Goal: Transaction & Acquisition: Obtain resource

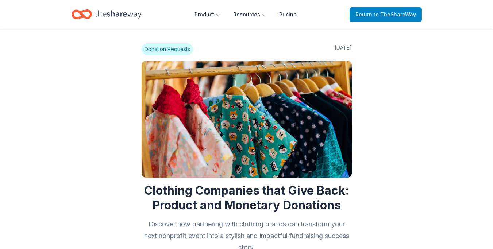
click at [382, 15] on span "to TheShareWay" at bounding box center [394, 14] width 42 height 6
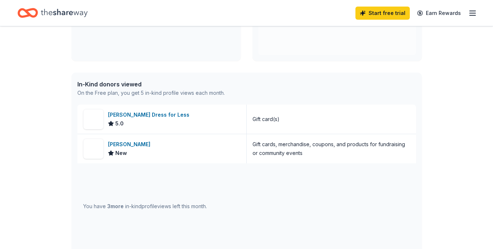
scroll to position [158, 0]
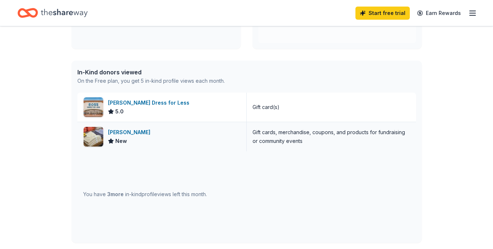
click at [97, 136] on img at bounding box center [93, 137] width 20 height 20
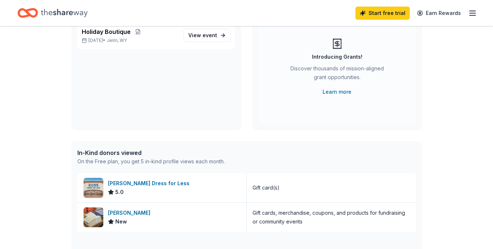
scroll to position [0, 0]
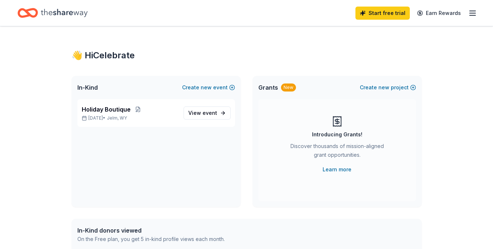
click at [51, 15] on icon "Home" at bounding box center [64, 13] width 47 height 8
click at [27, 15] on icon "Home" at bounding box center [24, 12] width 11 height 7
click at [71, 11] on icon "Home" at bounding box center [64, 12] width 47 height 15
click at [469, 12] on icon "button" at bounding box center [472, 13] width 9 height 9
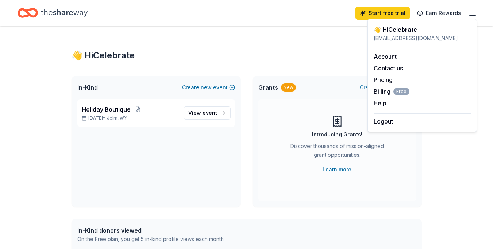
click at [69, 14] on icon "Home" at bounding box center [64, 12] width 47 height 15
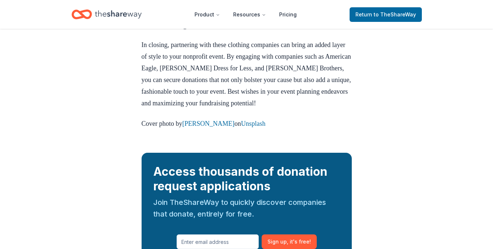
scroll to position [1154, 0]
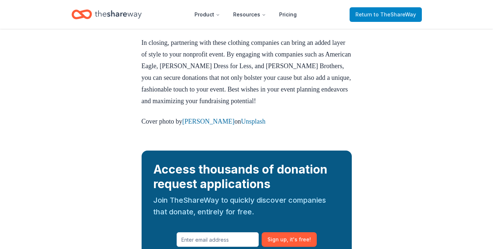
click at [362, 19] on link "Return to TheShareWay" at bounding box center [385, 14] width 72 height 15
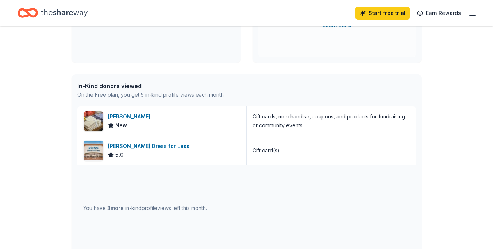
scroll to position [177, 0]
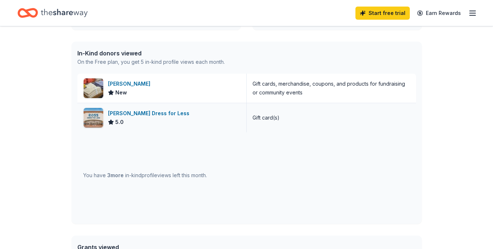
click at [144, 110] on div "Ross Dress for Less" at bounding box center [150, 113] width 84 height 9
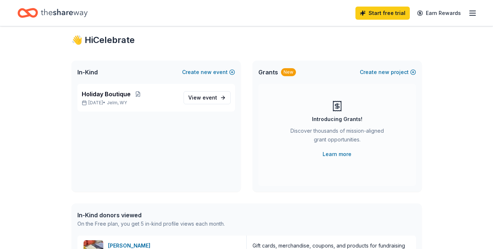
scroll to position [11, 0]
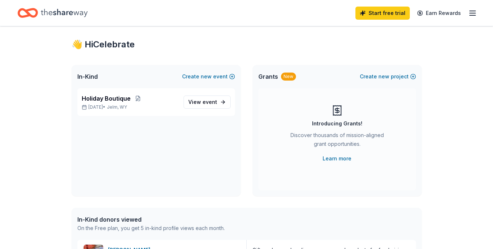
click at [473, 17] on icon "button" at bounding box center [472, 13] width 9 height 9
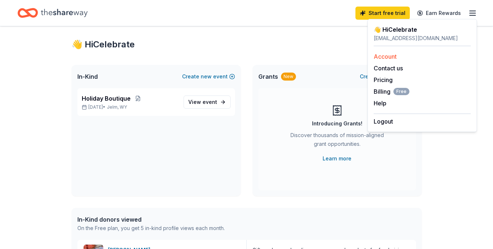
click at [386, 56] on link "Account" at bounding box center [384, 56] width 23 height 7
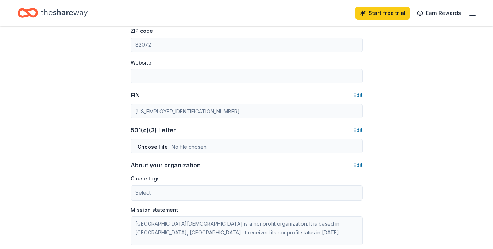
scroll to position [277, 0]
click at [128, 106] on div "Account About me Profile Edit First name Celebrate Last name Recovery Role Mini…" at bounding box center [246, 63] width 255 height 627
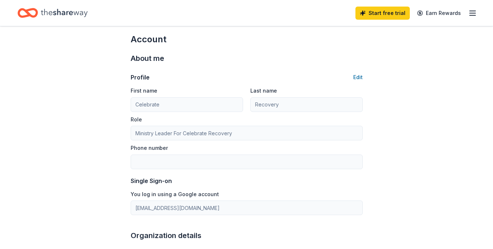
scroll to position [0, 0]
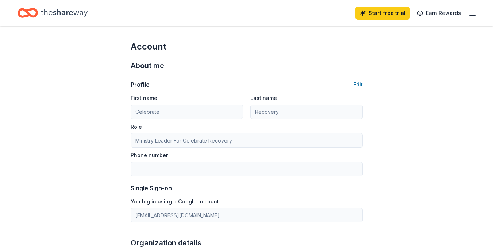
click at [471, 11] on line "button" at bounding box center [472, 11] width 6 height 0
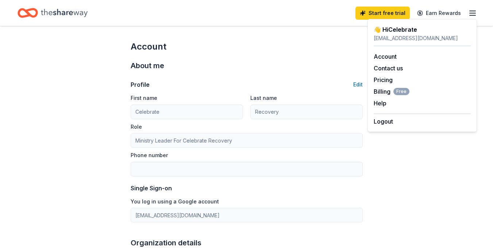
click at [409, 28] on div "👋 Hi Celebrate" at bounding box center [421, 29] width 97 height 9
click at [58, 11] on icon "Home" at bounding box center [64, 12] width 47 height 15
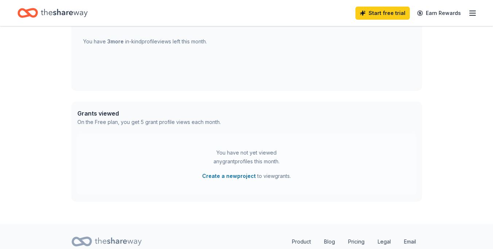
scroll to position [339, 0]
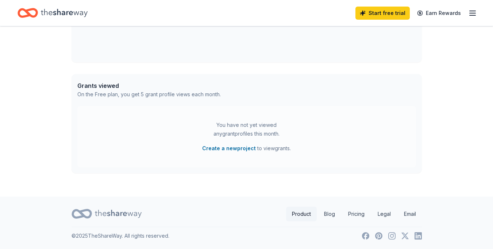
click at [298, 214] on link "Product" at bounding box center [301, 214] width 31 height 15
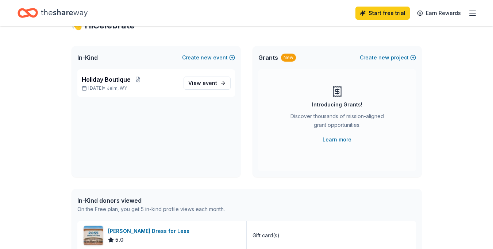
scroll to position [28, 0]
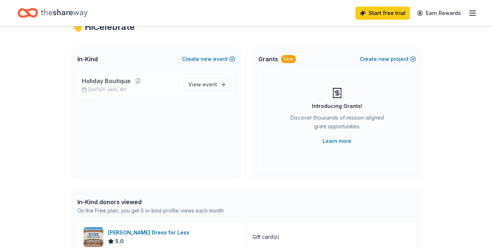
click at [94, 86] on div "Holiday Boutique Nov 14, 2025 • Jelm, WY" at bounding box center [130, 85] width 96 height 16
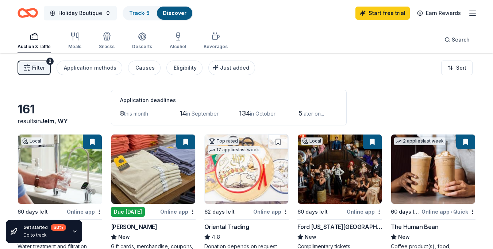
click at [107, 9] on button "Holiday Boutique" at bounding box center [80, 13] width 73 height 15
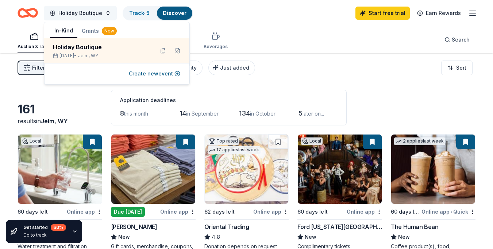
click at [107, 9] on button "Holiday Boutique" at bounding box center [80, 13] width 73 height 15
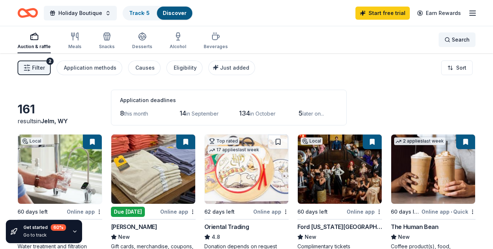
click at [463, 44] on span "Search" at bounding box center [460, 39] width 18 height 9
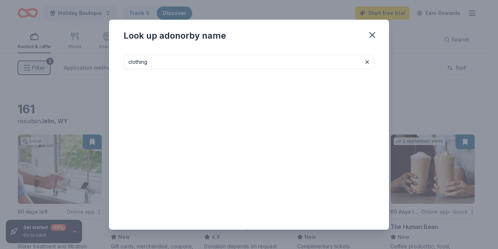
type input "clothing"
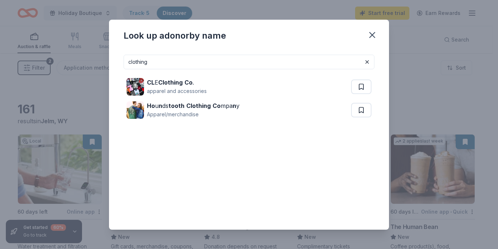
drag, startPoint x: 151, startPoint y: 60, endPoint x: 98, endPoint y: 53, distance: 53.7
click at [98, 53] on div "Look up a donor by name clothing CL E Clothing Co . apparel and accessories Ho …" at bounding box center [249, 124] width 498 height 249
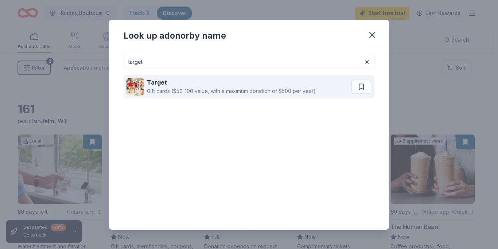
type input "target"
click at [147, 90] on div "Gift cards ($50-100 value, with a maximum donation of $500 per year)" at bounding box center [231, 91] width 169 height 9
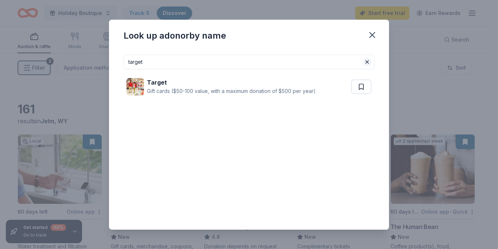
click at [365, 63] on button at bounding box center [367, 62] width 9 height 9
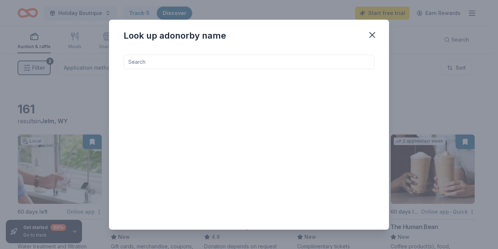
click at [232, 62] on input at bounding box center [249, 62] width 251 height 15
type input "maurices"
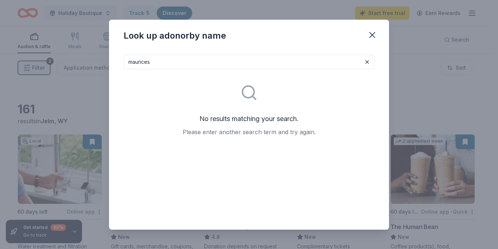
drag, startPoint x: 149, startPoint y: 58, endPoint x: 118, endPoint y: 47, distance: 32.9
click at [118, 47] on div "Look up a donor by name maurices No results matching your search. Please enter …" at bounding box center [249, 125] width 280 height 210
drag, startPoint x: 150, startPoint y: 60, endPoint x: 118, endPoint y: 54, distance: 31.9
click at [118, 54] on div "maurices No results matching your search. Please enter another search term and …" at bounding box center [249, 139] width 280 height 181
click at [371, 38] on icon "button" at bounding box center [372, 35] width 10 height 10
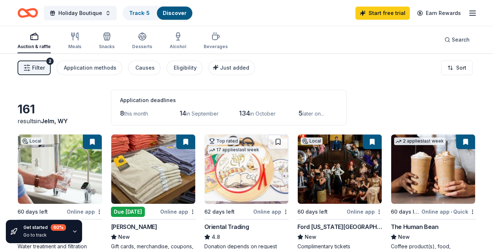
click at [31, 70] on button "Filter 2" at bounding box center [34, 68] width 33 height 15
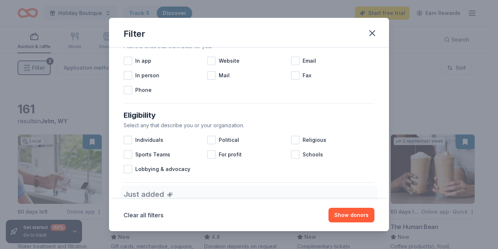
scroll to position [153, 0]
click at [209, 59] on div at bounding box center [211, 59] width 9 height 9
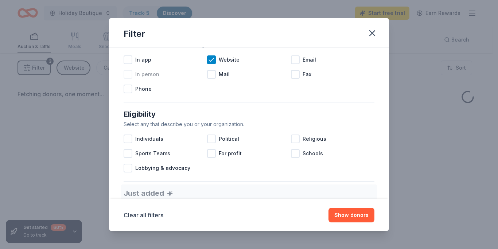
click at [127, 72] on div at bounding box center [128, 74] width 9 height 9
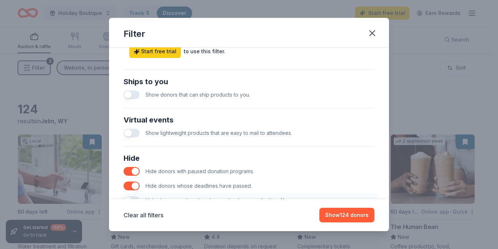
scroll to position [326, 0]
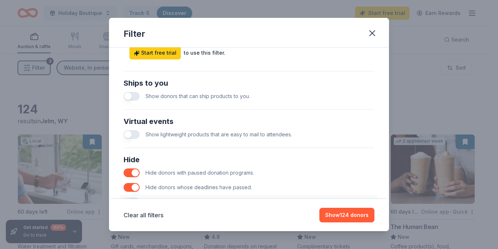
click at [133, 96] on button "button" at bounding box center [132, 96] width 16 height 9
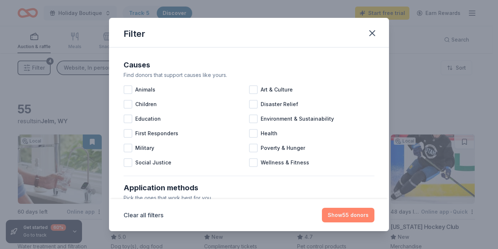
click at [349, 218] on button "Show 55 donors" at bounding box center [348, 215] width 53 height 15
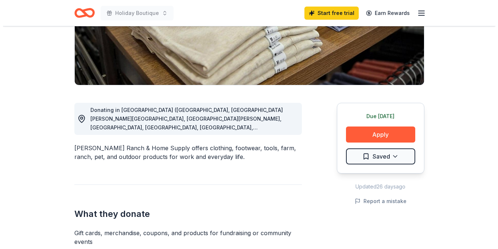
scroll to position [144, 0]
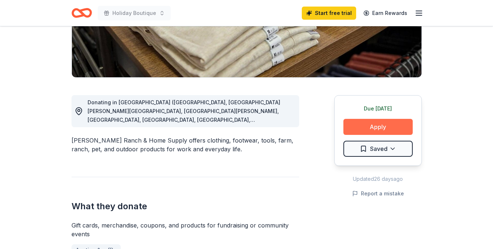
click at [382, 128] on button "Apply" at bounding box center [377, 127] width 69 height 16
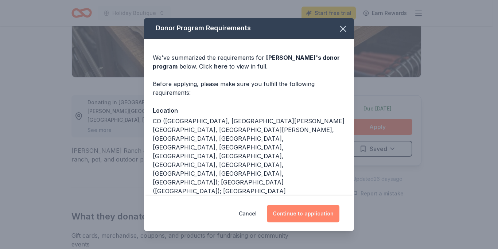
click at [300, 212] on button "Continue to application" at bounding box center [303, 214] width 73 height 18
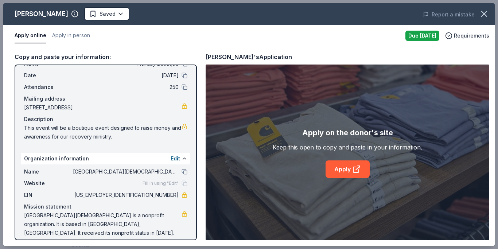
scroll to position [33, 0]
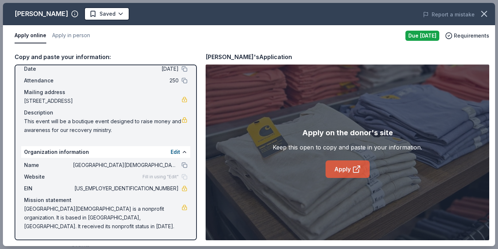
click at [333, 165] on link "Apply" at bounding box center [348, 169] width 44 height 18
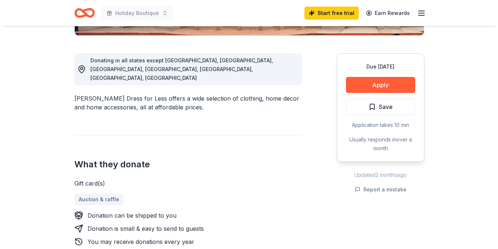
scroll to position [188, 0]
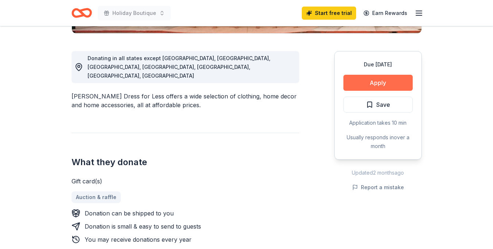
click at [377, 85] on button "Apply" at bounding box center [377, 83] width 69 height 16
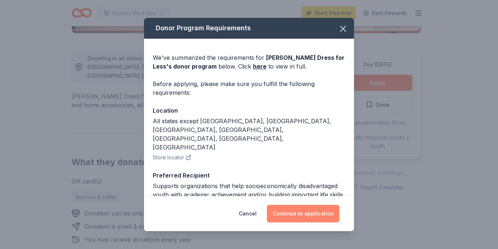
click at [299, 212] on button "Continue to application" at bounding box center [303, 214] width 73 height 18
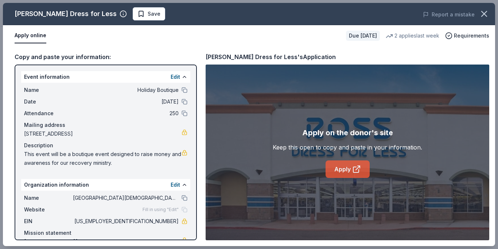
click at [341, 166] on link "Apply" at bounding box center [348, 169] width 44 height 18
click at [351, 168] on link "Apply" at bounding box center [348, 169] width 44 height 18
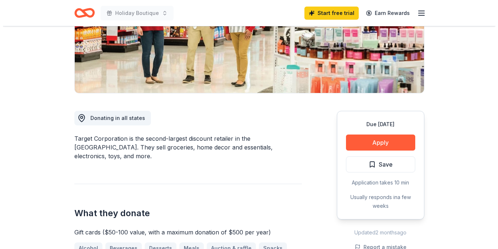
scroll to position [118, 0]
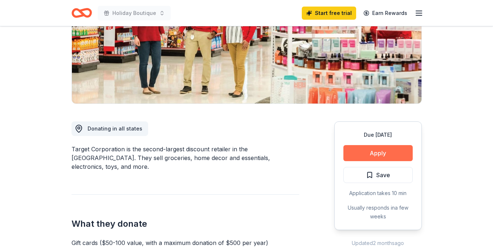
click at [390, 149] on button "Apply" at bounding box center [377, 153] width 69 height 16
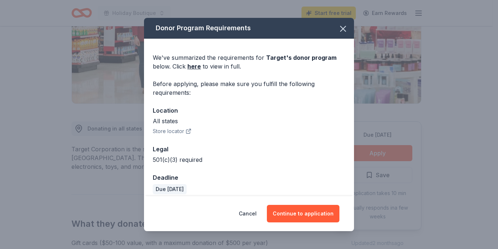
scroll to position [7, 0]
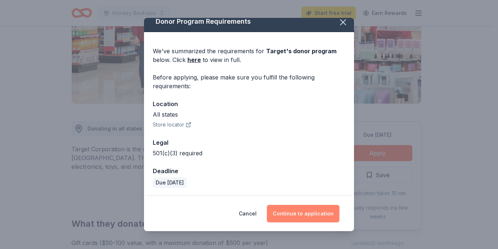
click at [299, 215] on button "Continue to application" at bounding box center [303, 214] width 73 height 18
